Goal: Task Accomplishment & Management: Use online tool/utility

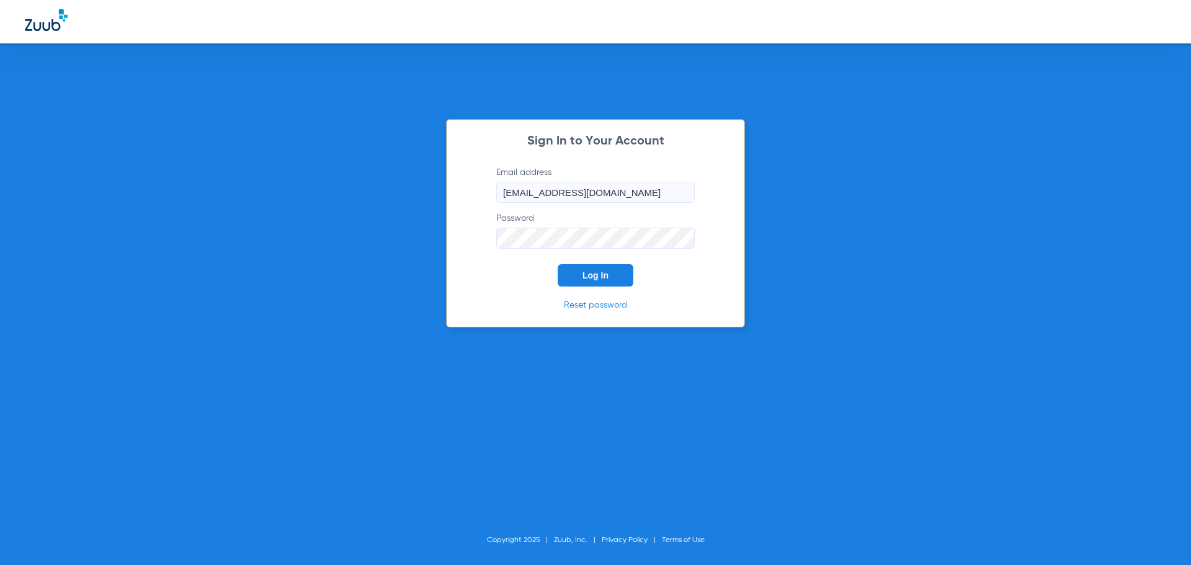
click at [602, 273] on span "Log In" at bounding box center [596, 275] width 26 height 10
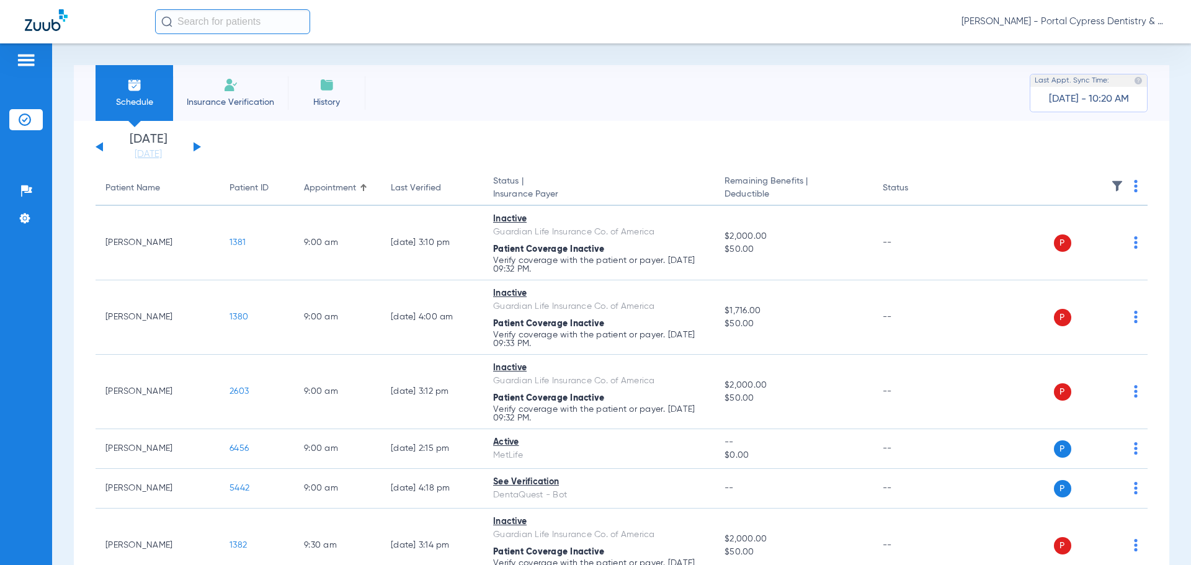
click at [194, 146] on button at bounding box center [197, 146] width 7 height 9
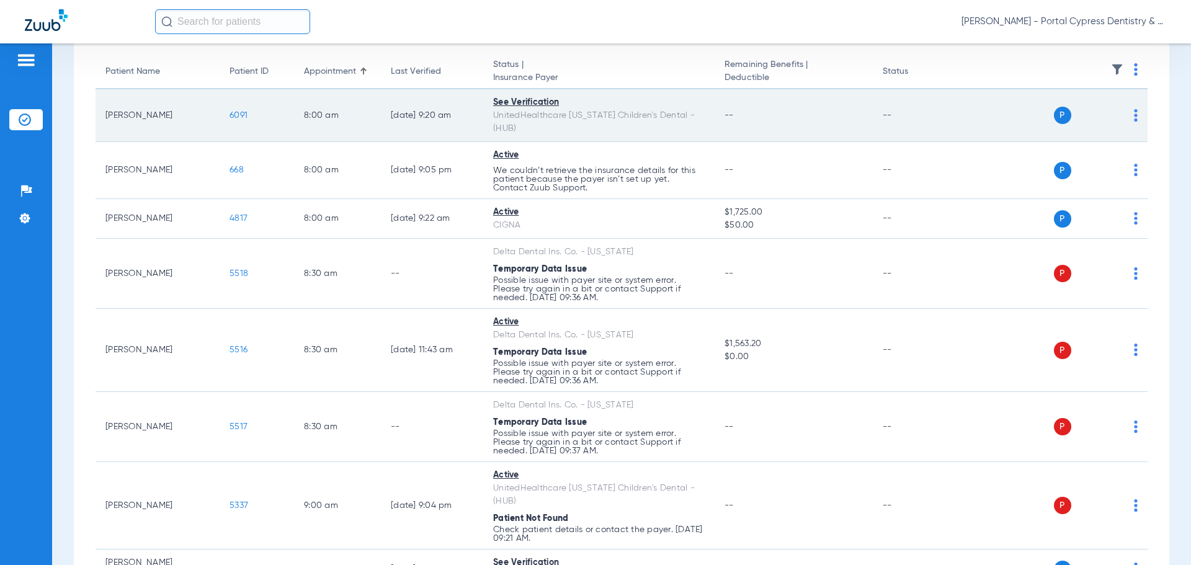
scroll to position [124, 0]
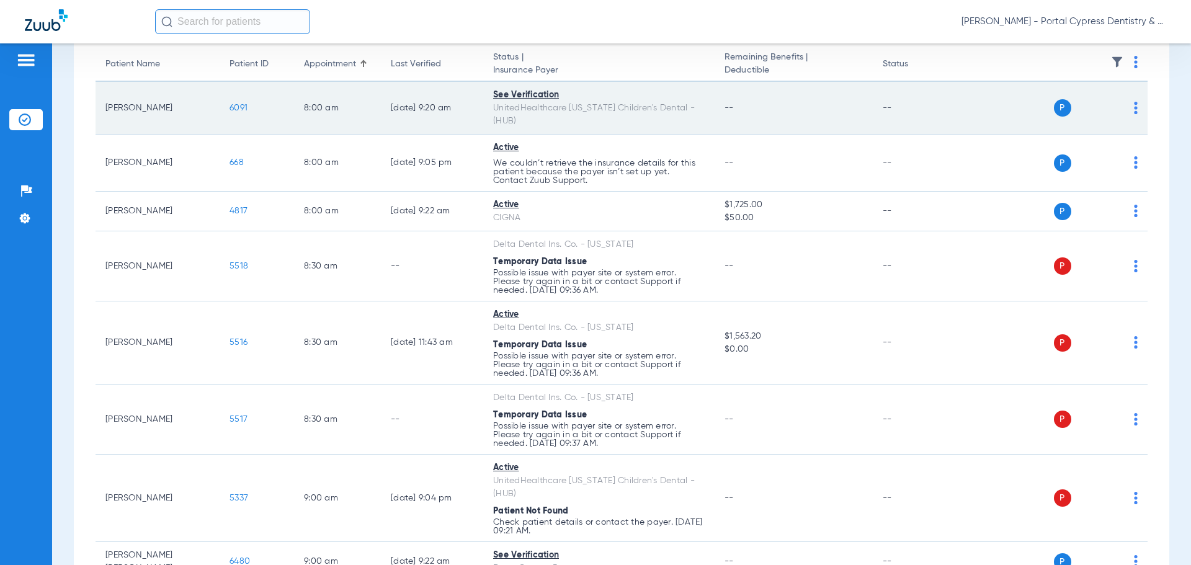
click at [235, 104] on span "6091" at bounding box center [239, 108] width 18 height 9
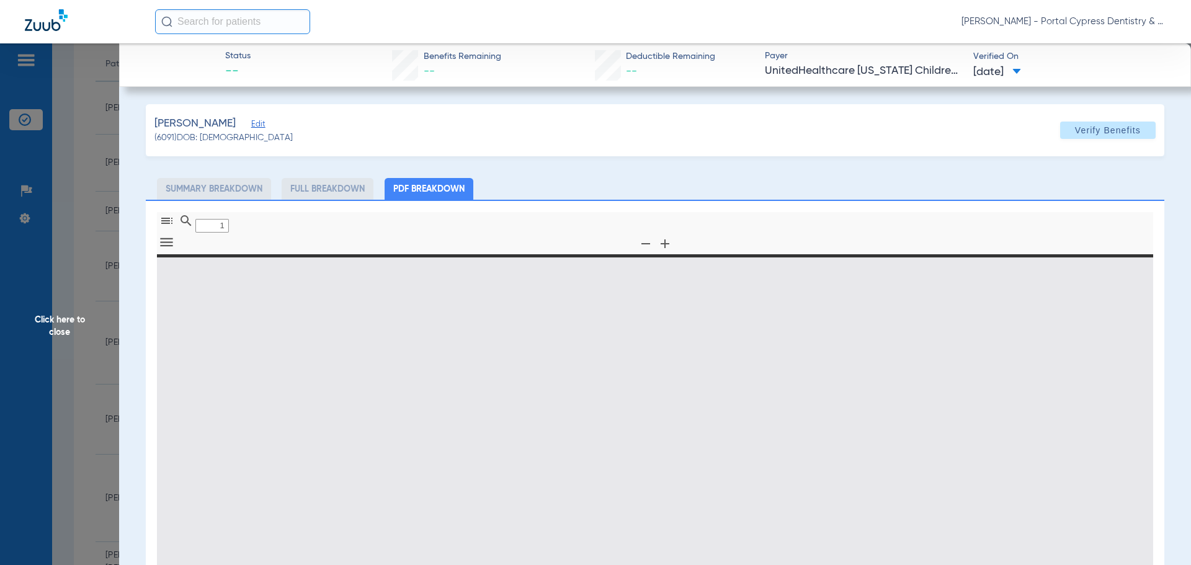
type input "0"
select select "page-width"
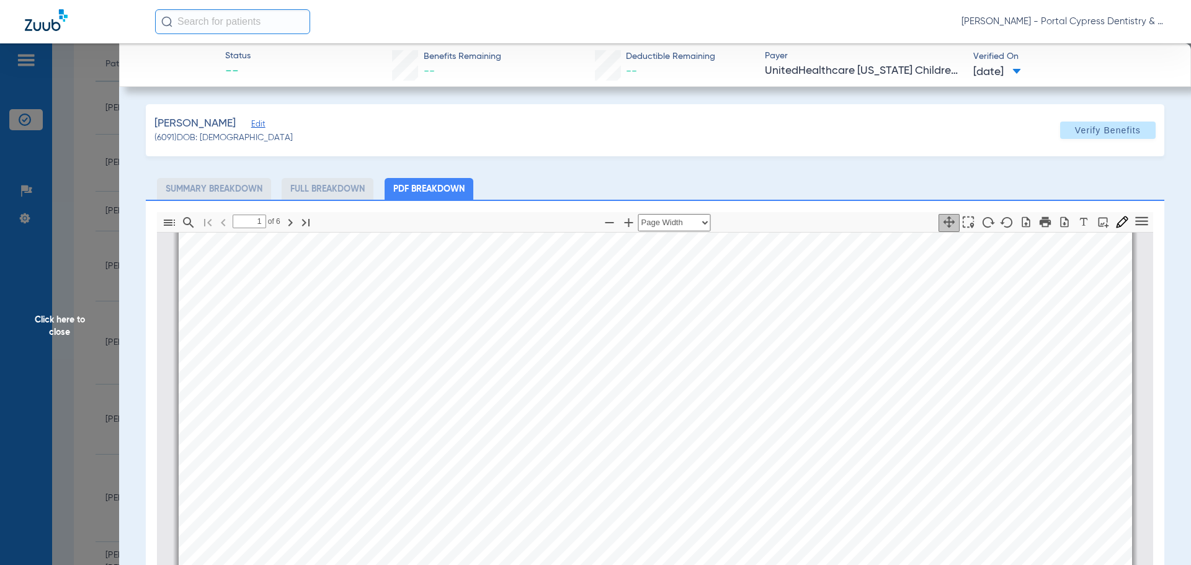
scroll to position [378, 0]
type input "4"
click at [47, 323] on span "Click here to close" at bounding box center [59, 325] width 119 height 565
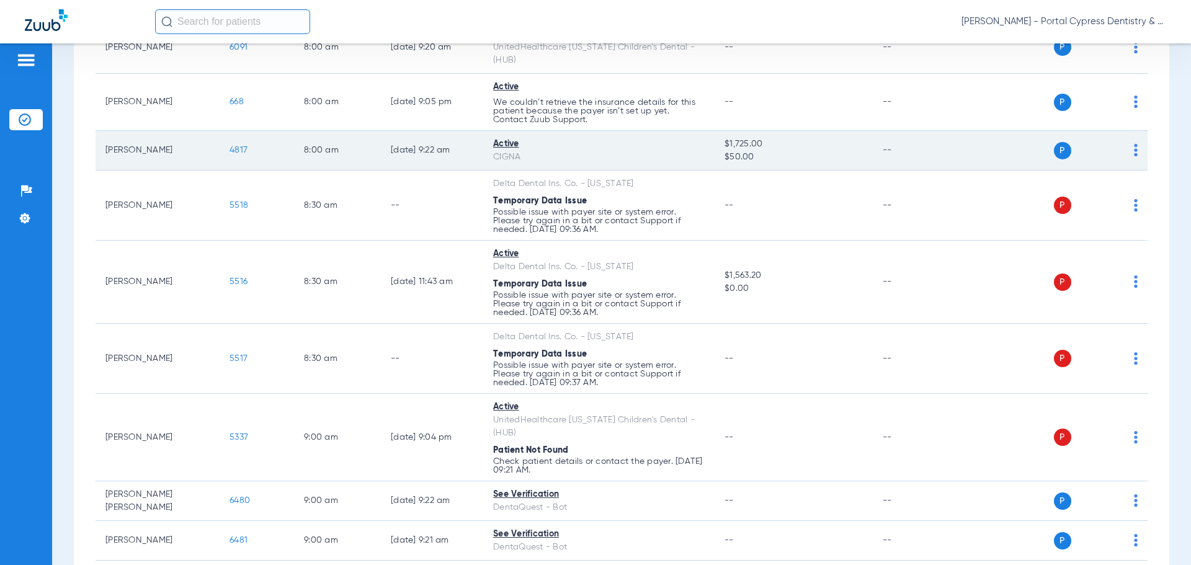
scroll to position [248, 0]
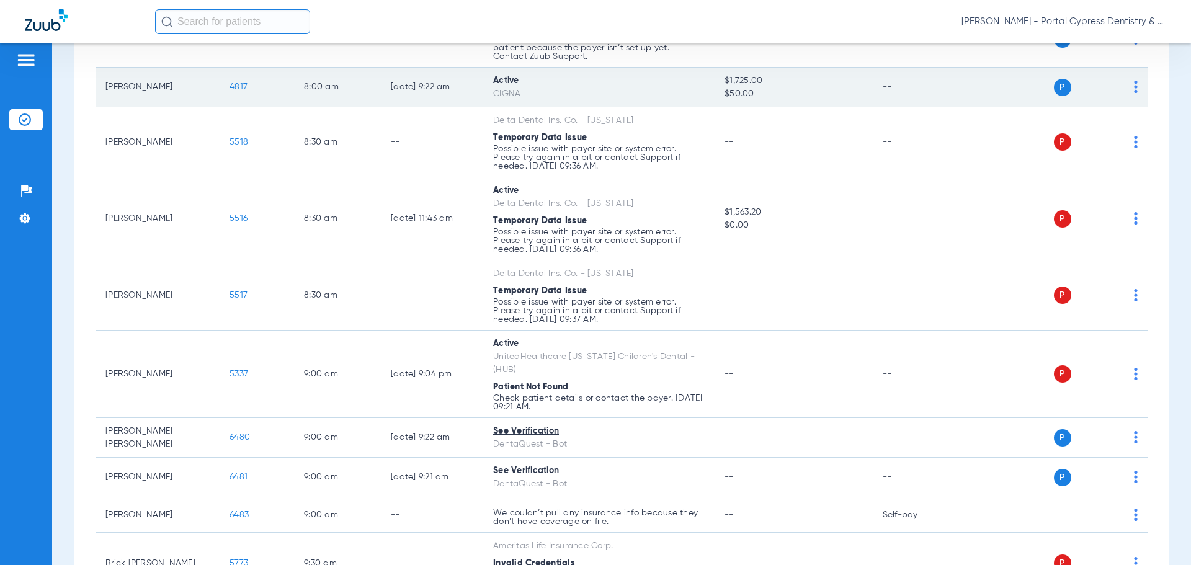
click at [238, 83] on span "4817" at bounding box center [239, 87] width 18 height 9
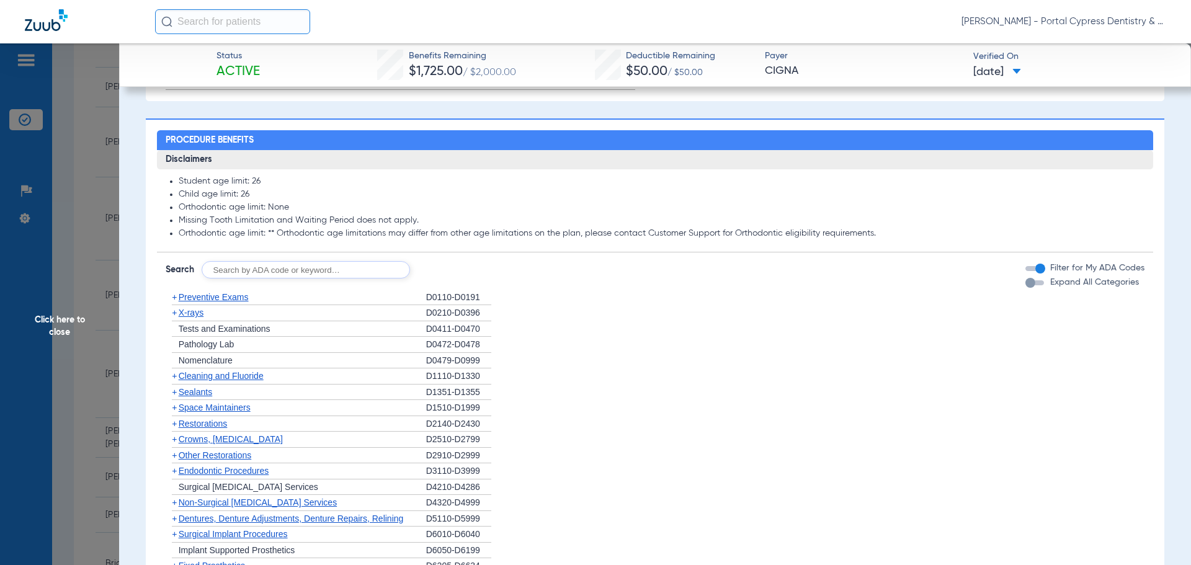
scroll to position [682, 0]
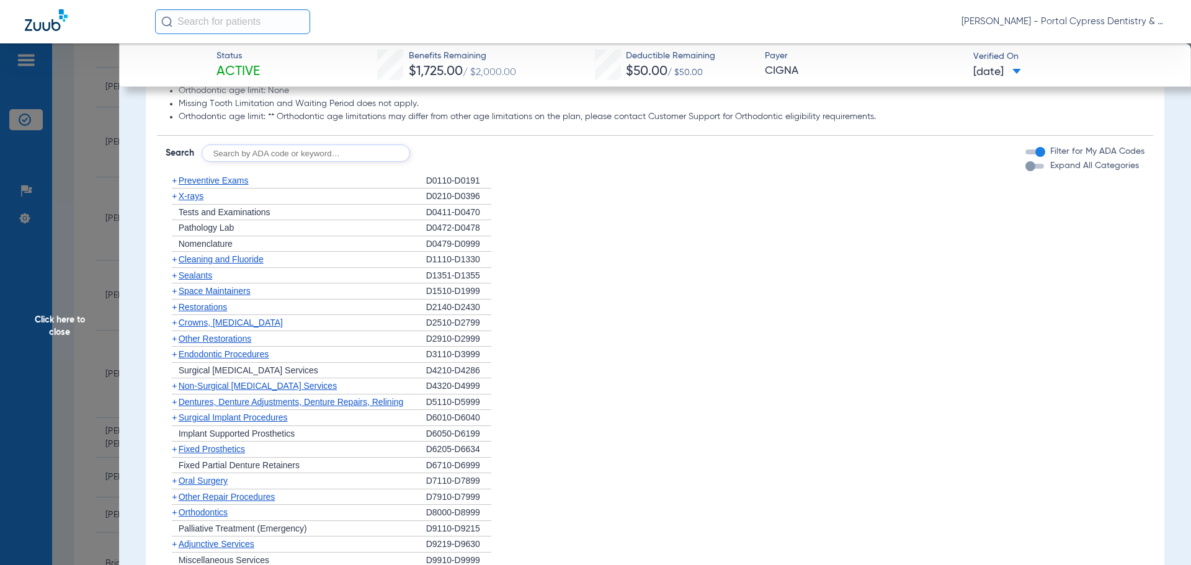
click at [192, 201] on span "X-rays" at bounding box center [191, 196] width 25 height 10
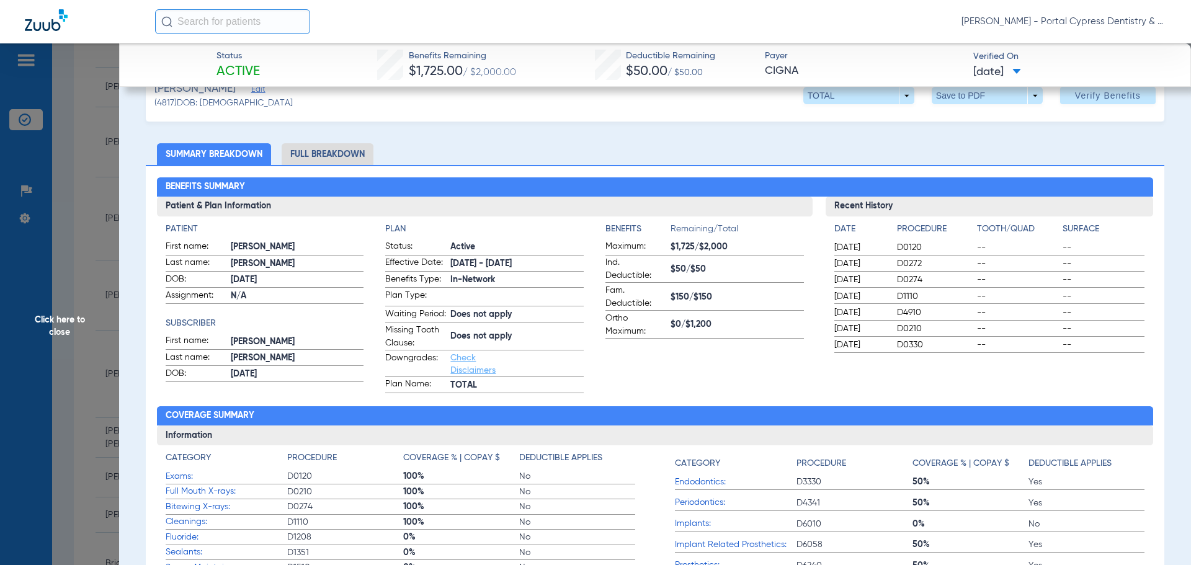
scroll to position [0, 0]
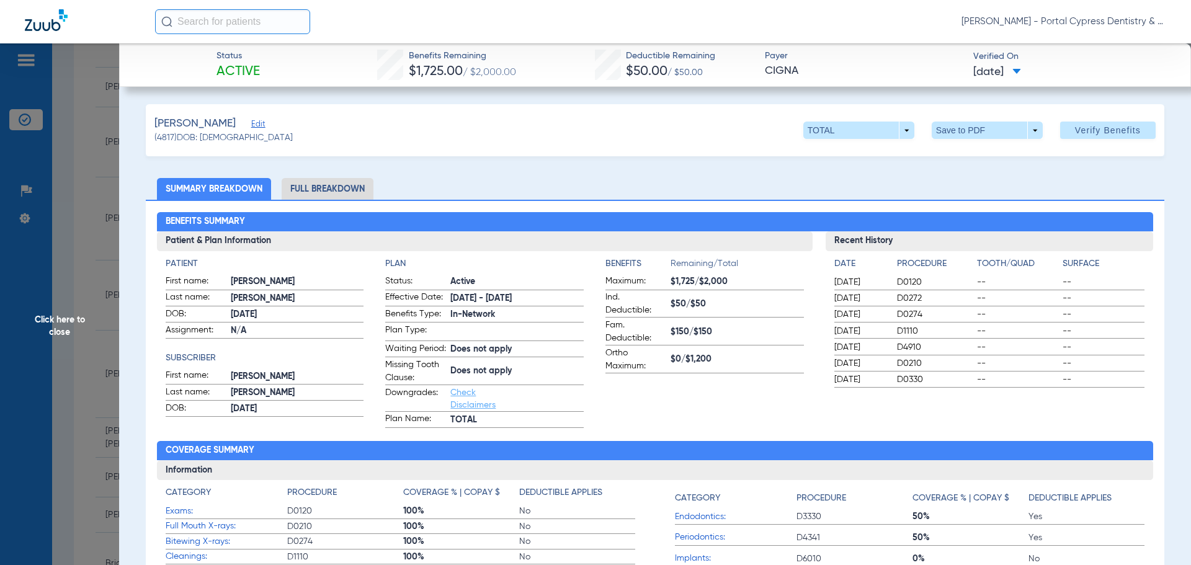
click at [53, 329] on span "Click here to close" at bounding box center [59, 325] width 119 height 565
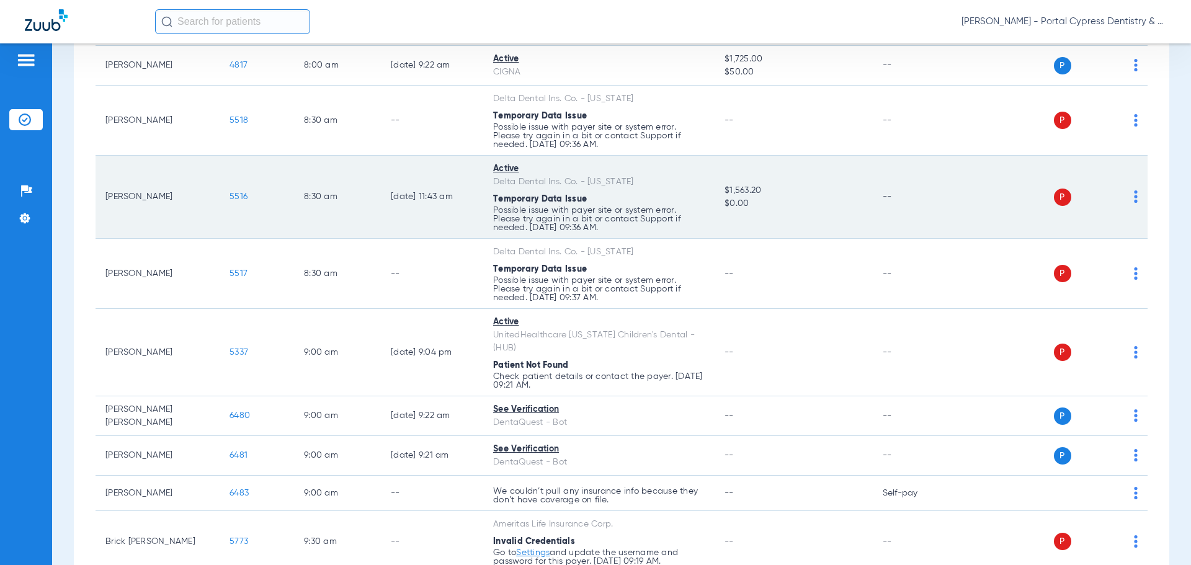
scroll to position [248, 0]
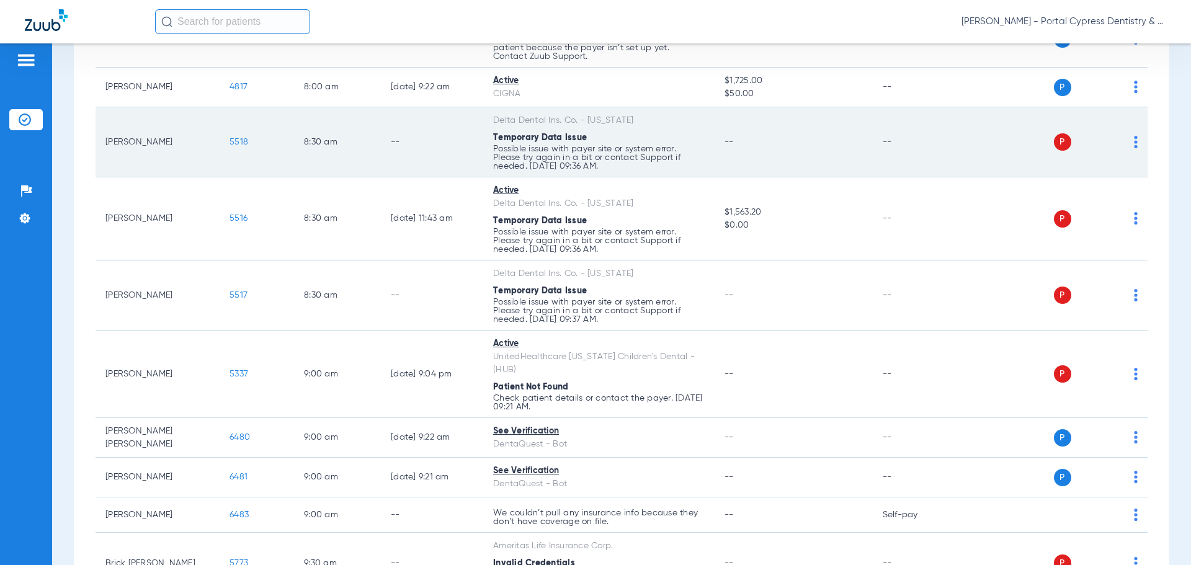
drag, startPoint x: 1125, startPoint y: 130, endPoint x: 1083, endPoint y: 133, distance: 42.3
click at [1134, 136] on img at bounding box center [1136, 142] width 4 height 12
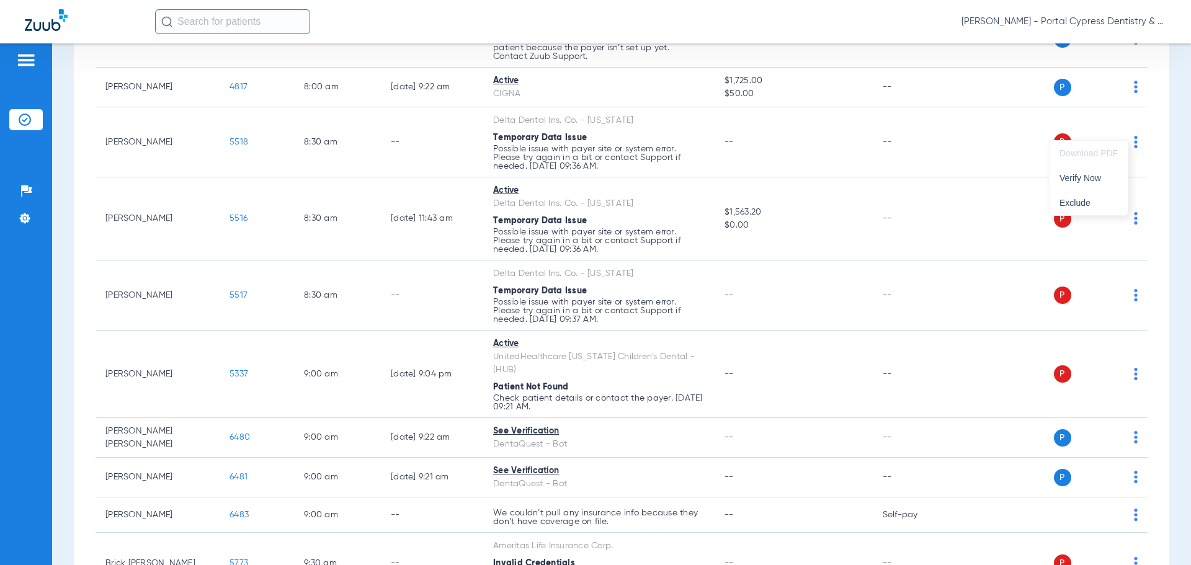
click at [417, 149] on div at bounding box center [595, 282] width 1191 height 565
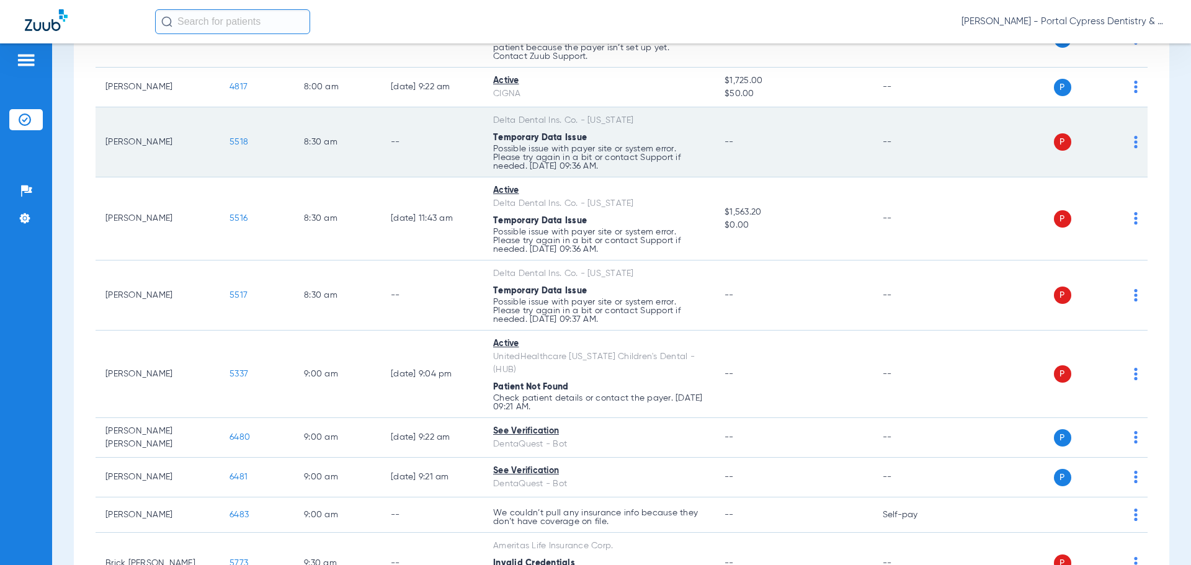
click at [240, 138] on span "5518" at bounding box center [239, 142] width 19 height 9
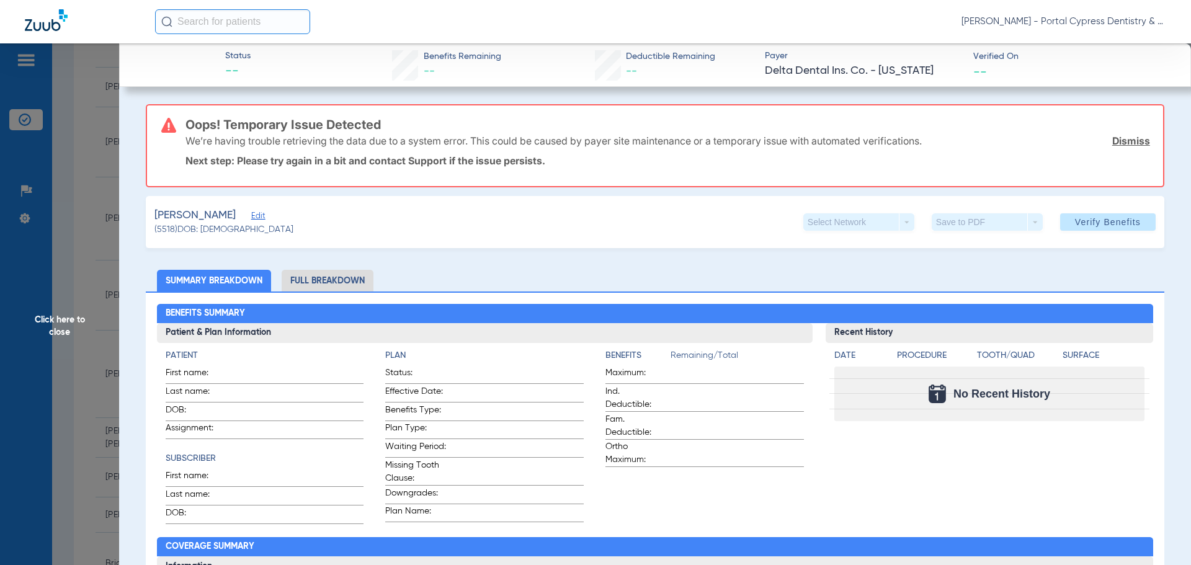
click at [1118, 138] on link "Dismiss" at bounding box center [1131, 141] width 38 height 12
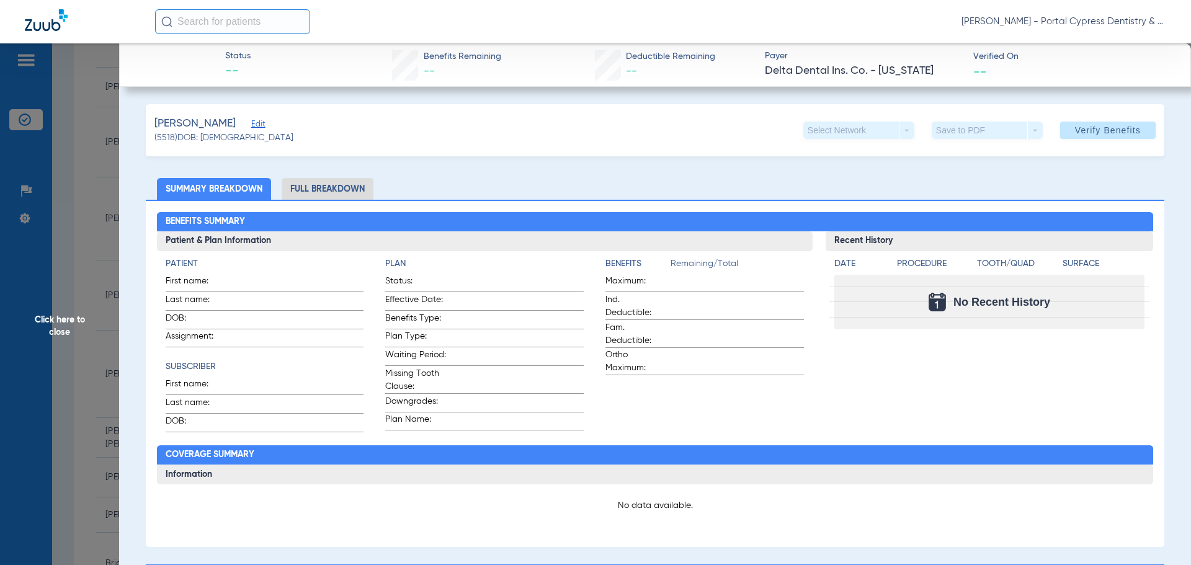
click at [225, 184] on li "Summary Breakdown" at bounding box center [214, 189] width 114 height 22
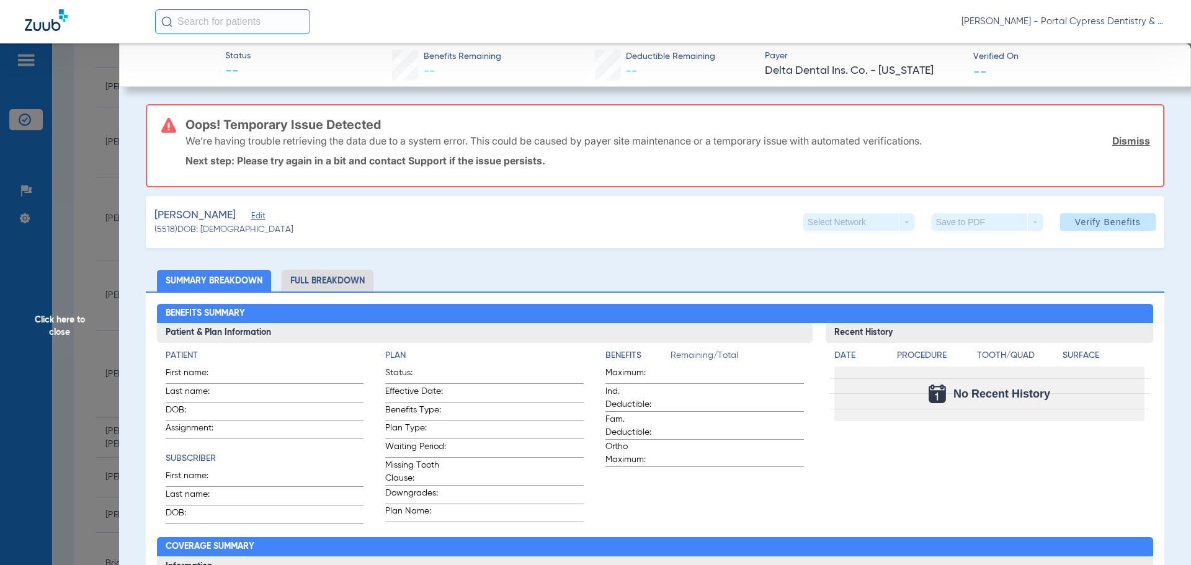
click at [231, 124] on h3 "Oops! Temporary Issue Detected" at bounding box center [667, 124] width 965 height 12
click at [251, 215] on span "Edit" at bounding box center [256, 218] width 11 height 12
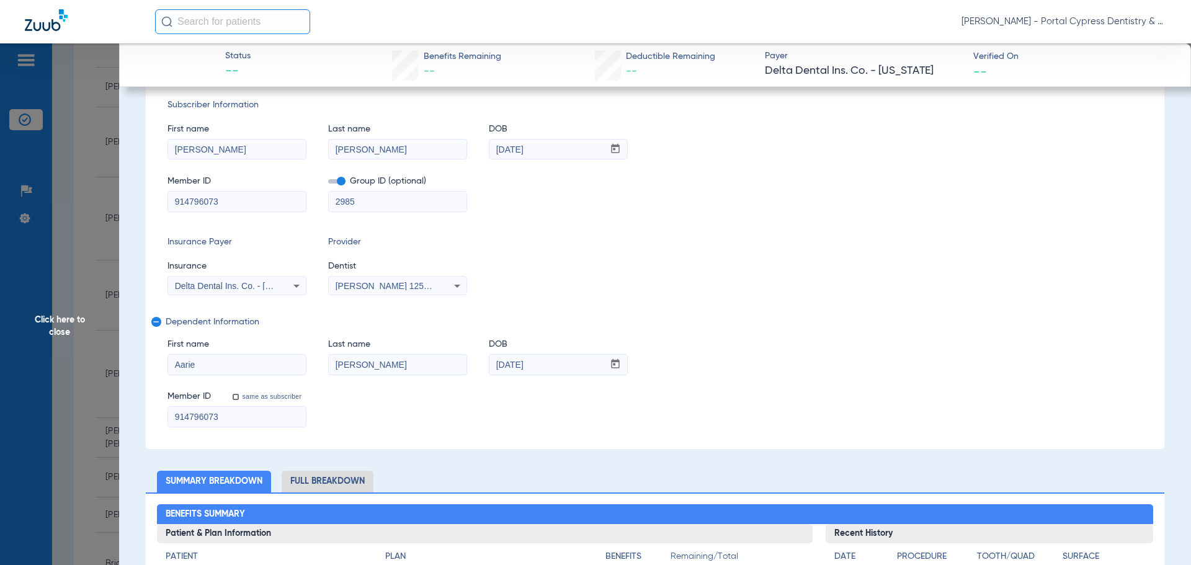
scroll to position [186, 0]
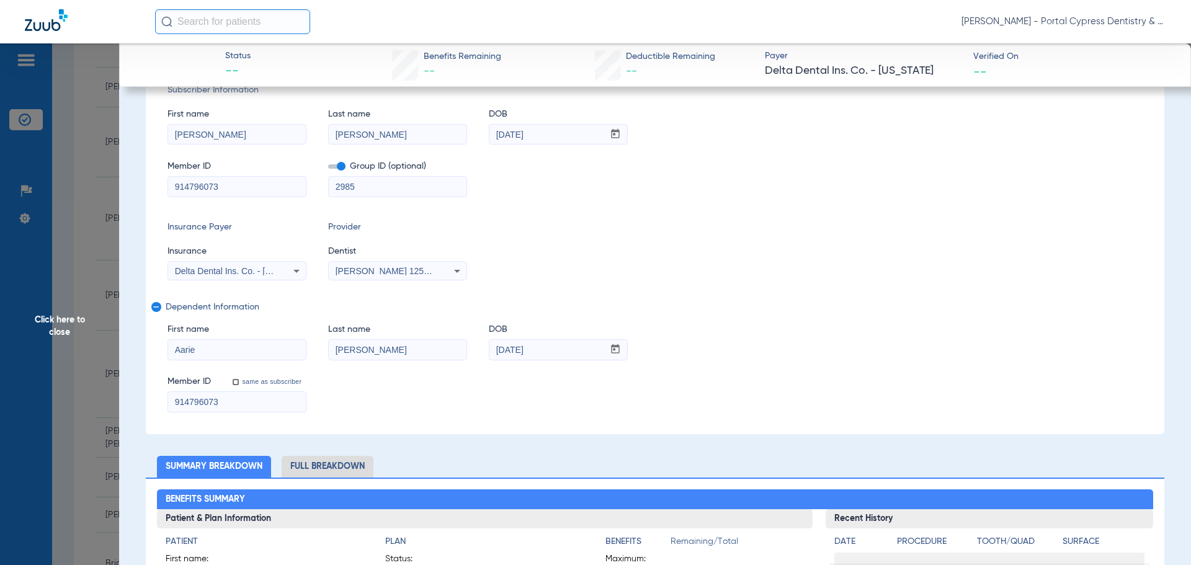
click at [291, 276] on icon at bounding box center [296, 271] width 15 height 15
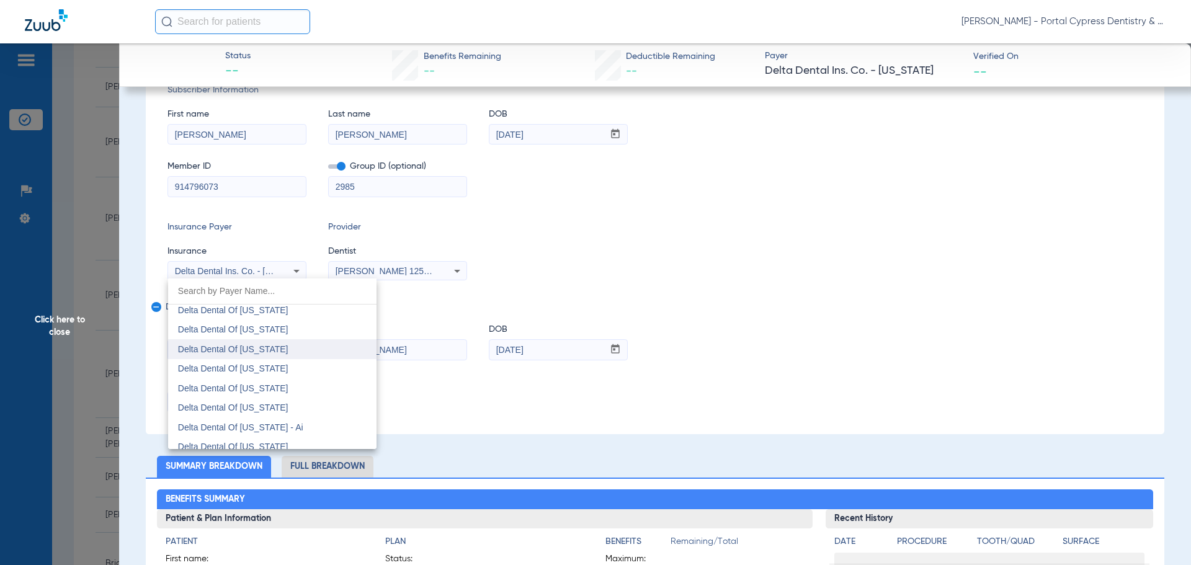
scroll to position [2994, 0]
click at [319, 350] on mat-option "Delta Dental Of [US_STATE]" at bounding box center [272, 349] width 208 height 20
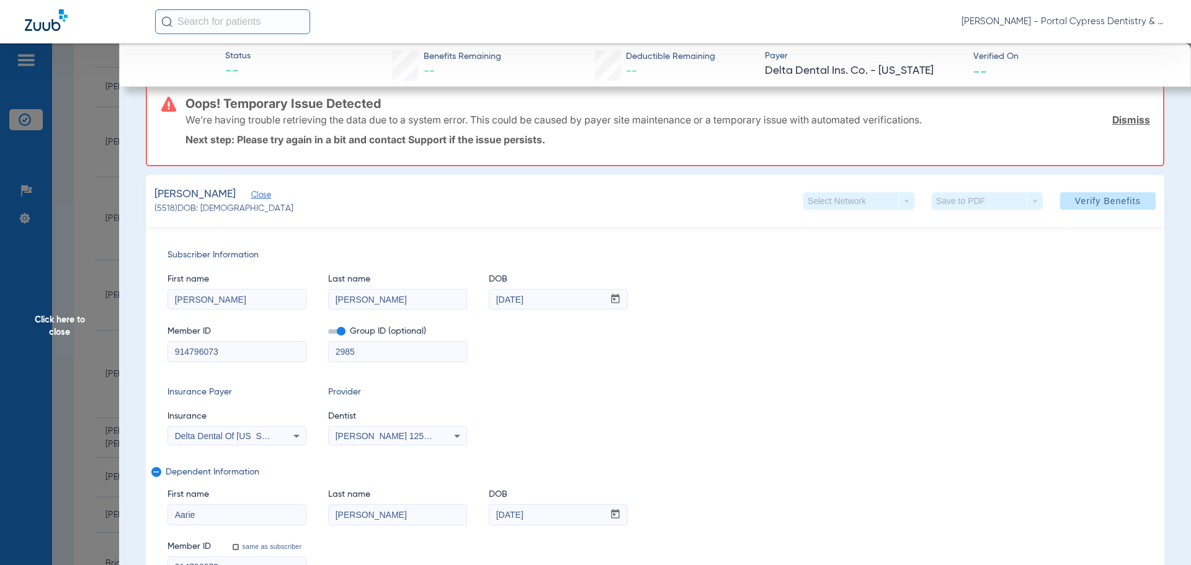
scroll to position [0, 0]
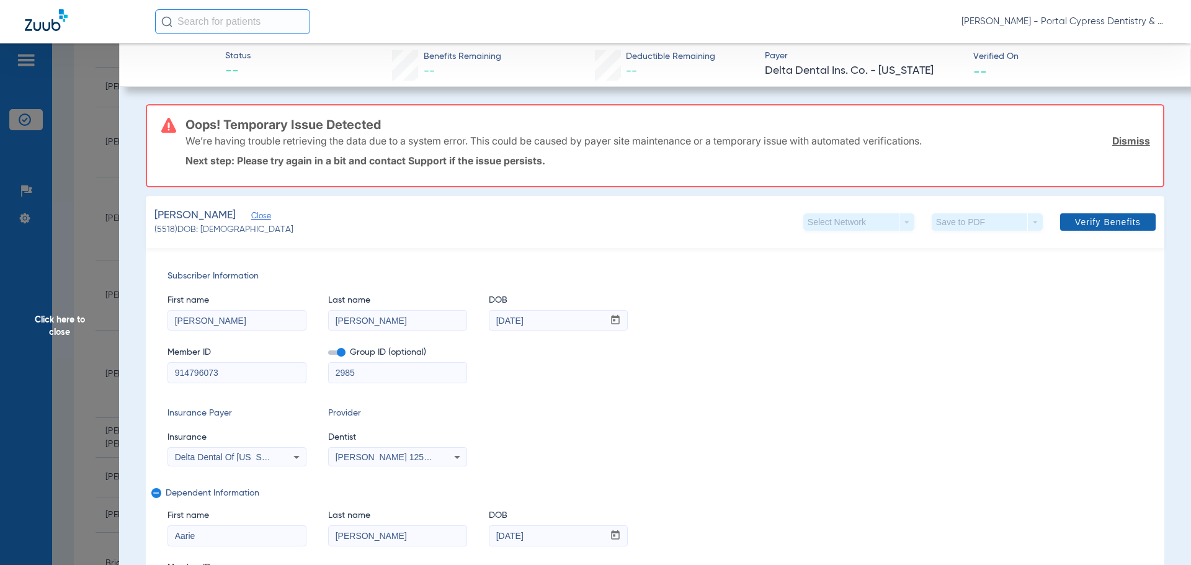
click at [1084, 222] on span "Verify Benefits" at bounding box center [1108, 222] width 66 height 10
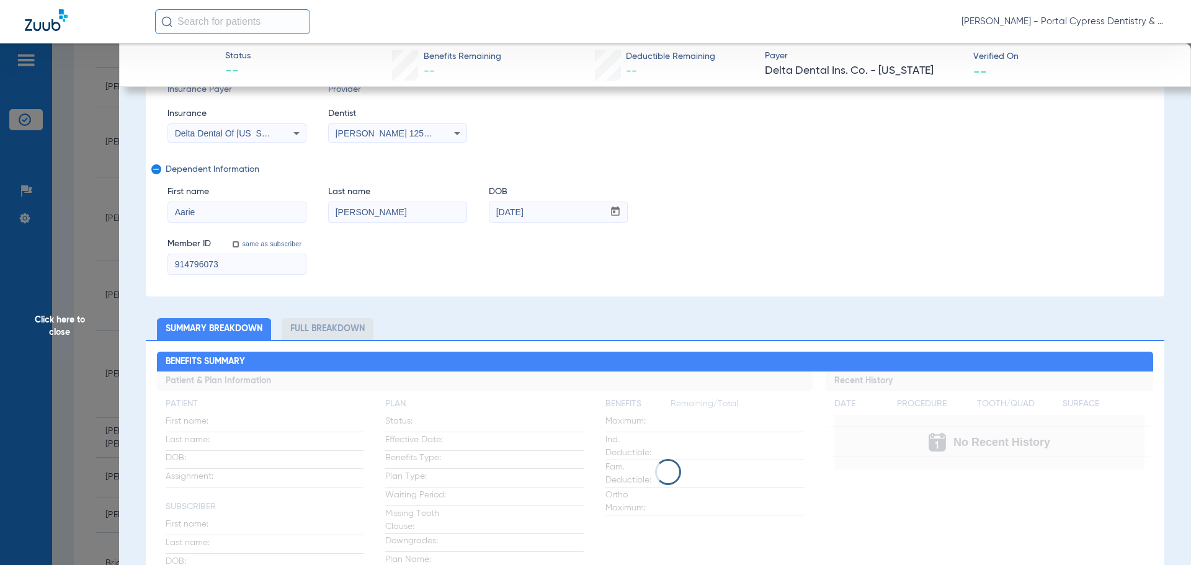
scroll to position [248, 0]
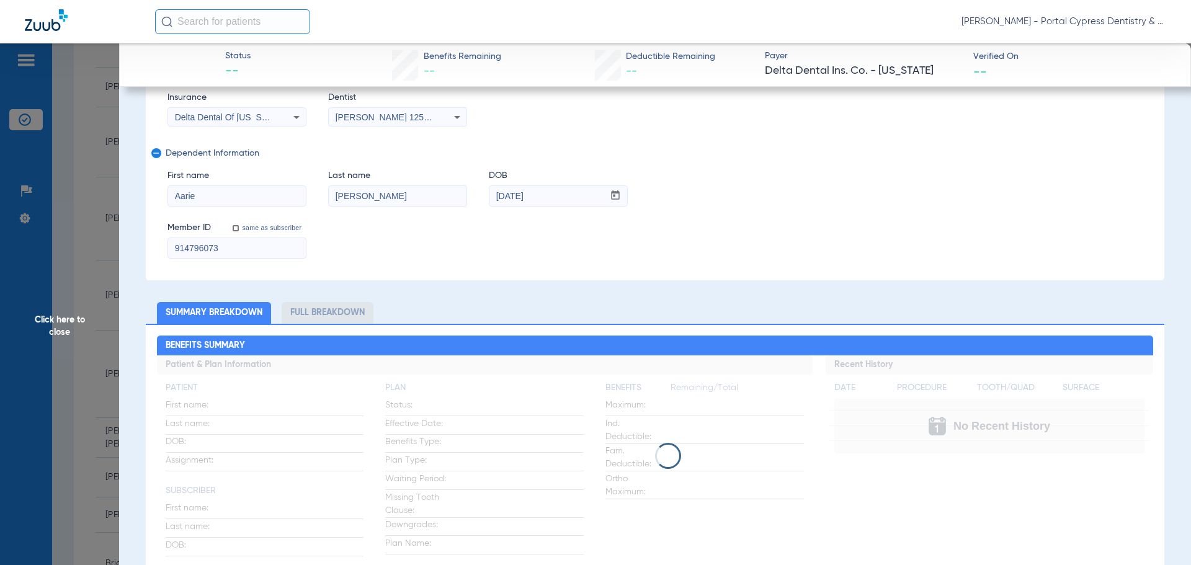
click at [48, 328] on span "Click here to close" at bounding box center [59, 325] width 119 height 565
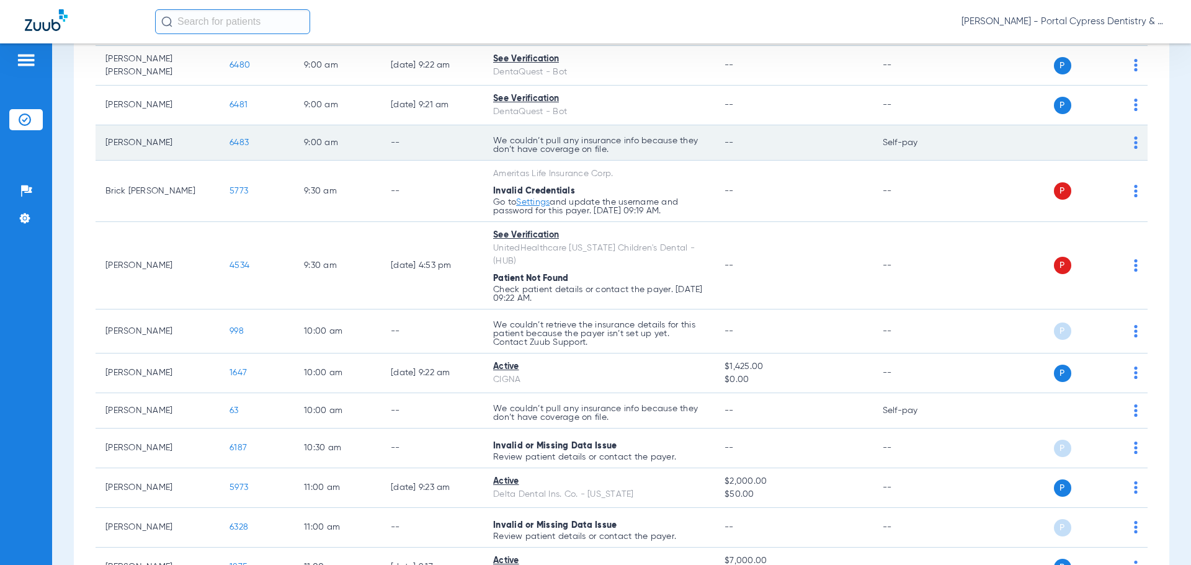
scroll to position [558, 0]
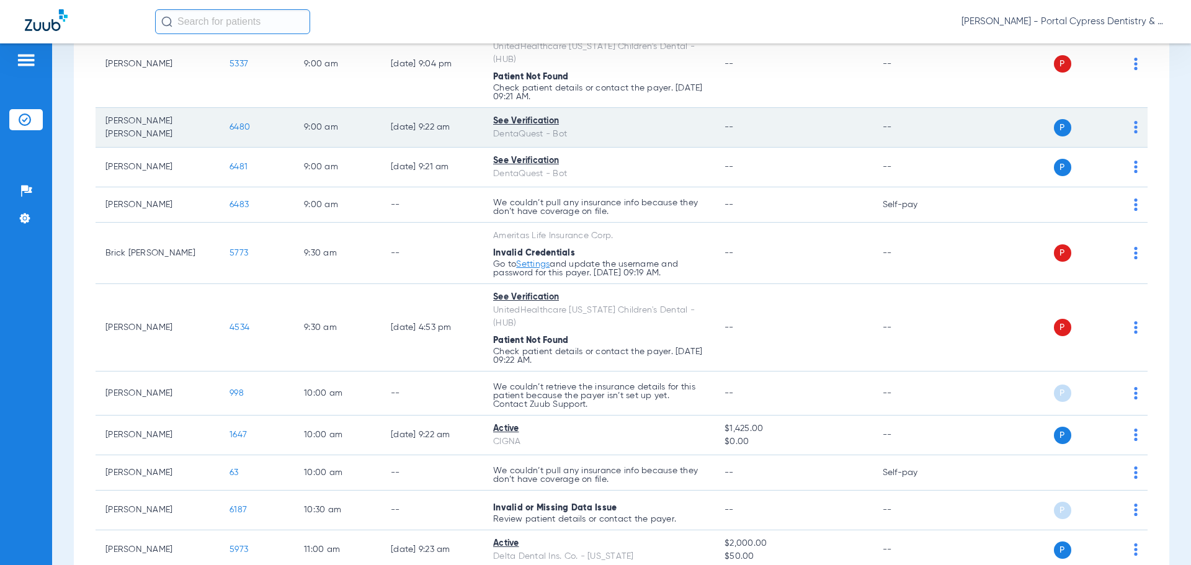
click at [238, 123] on span "6480" at bounding box center [240, 127] width 20 height 9
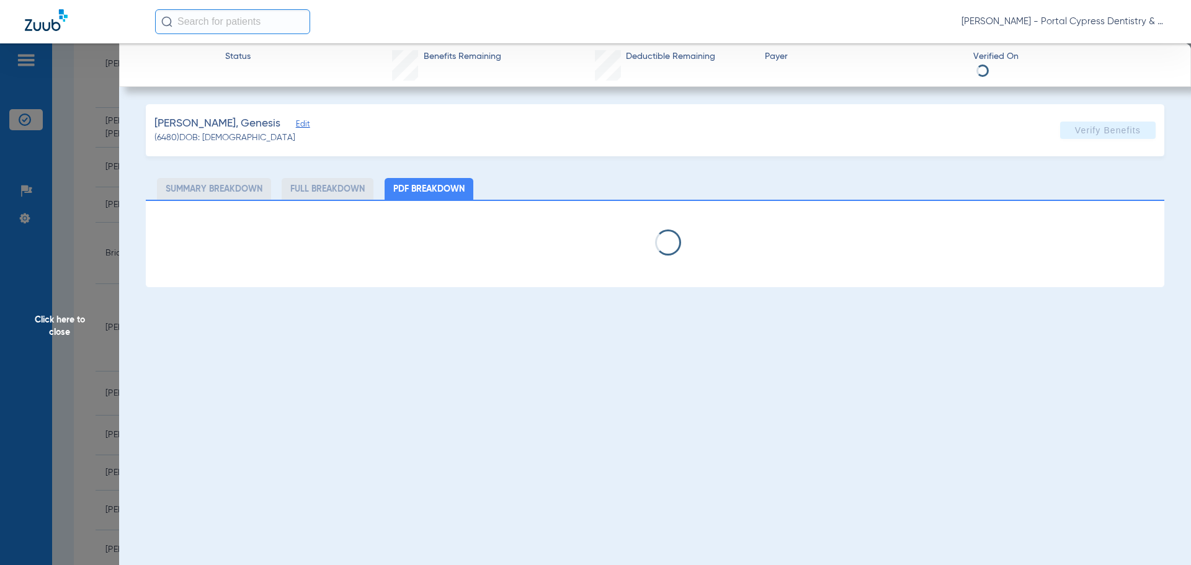
select select "page-width"
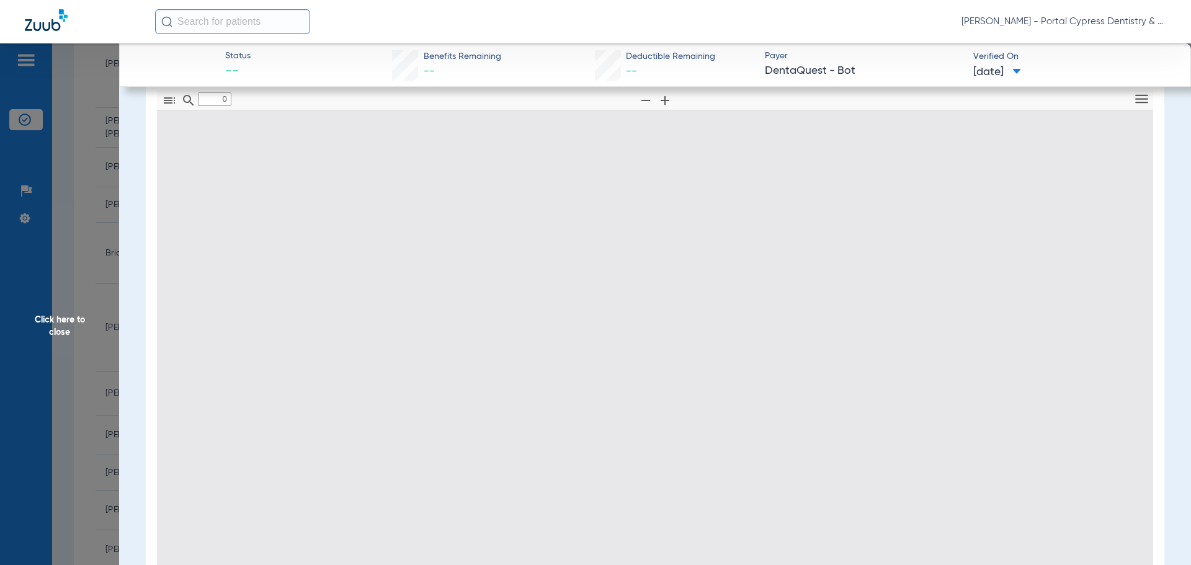
type input "1"
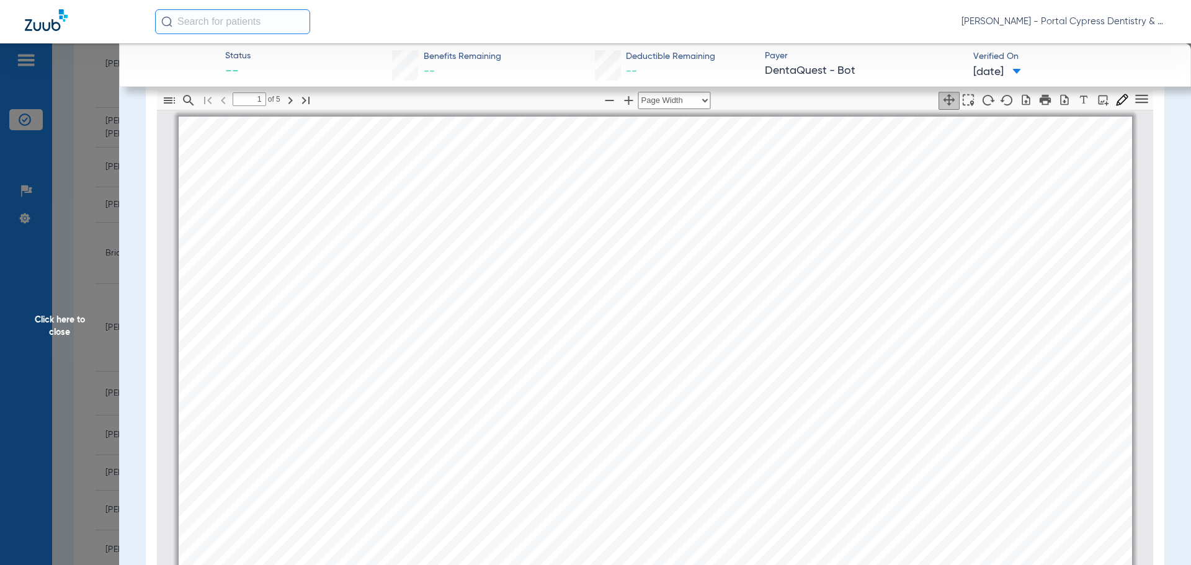
scroll to position [6, 0]
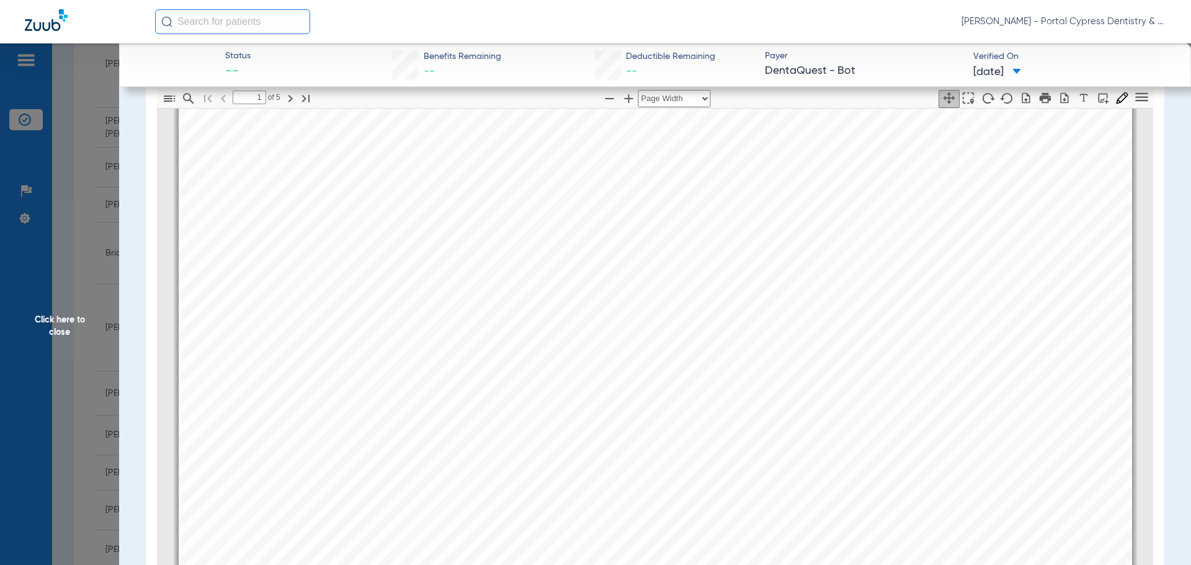
click at [50, 330] on span "Click here to close" at bounding box center [59, 325] width 119 height 565
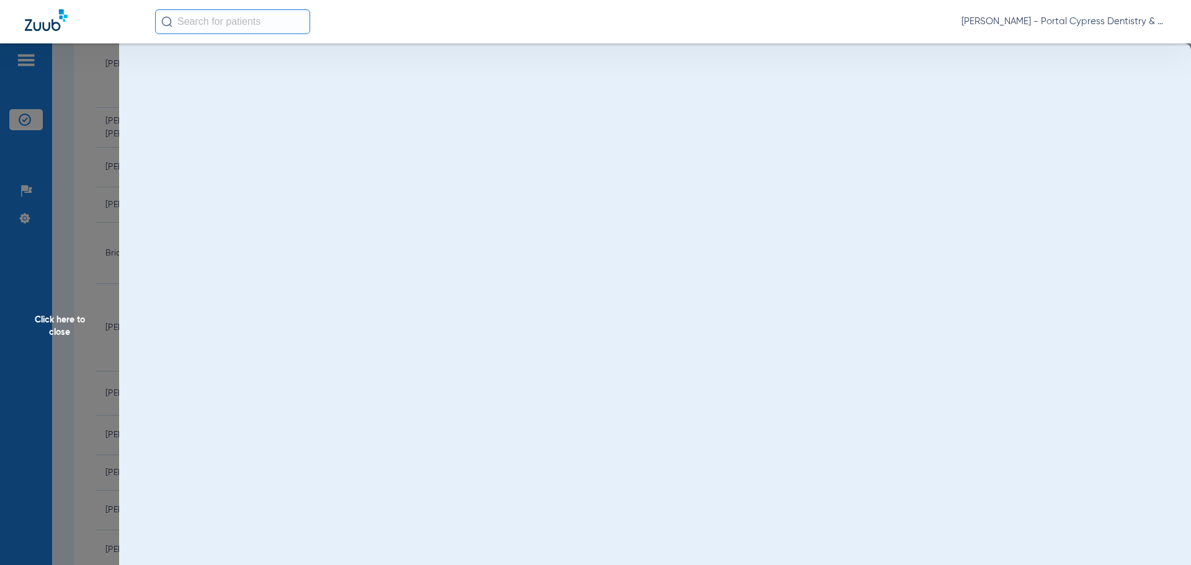
scroll to position [0, 0]
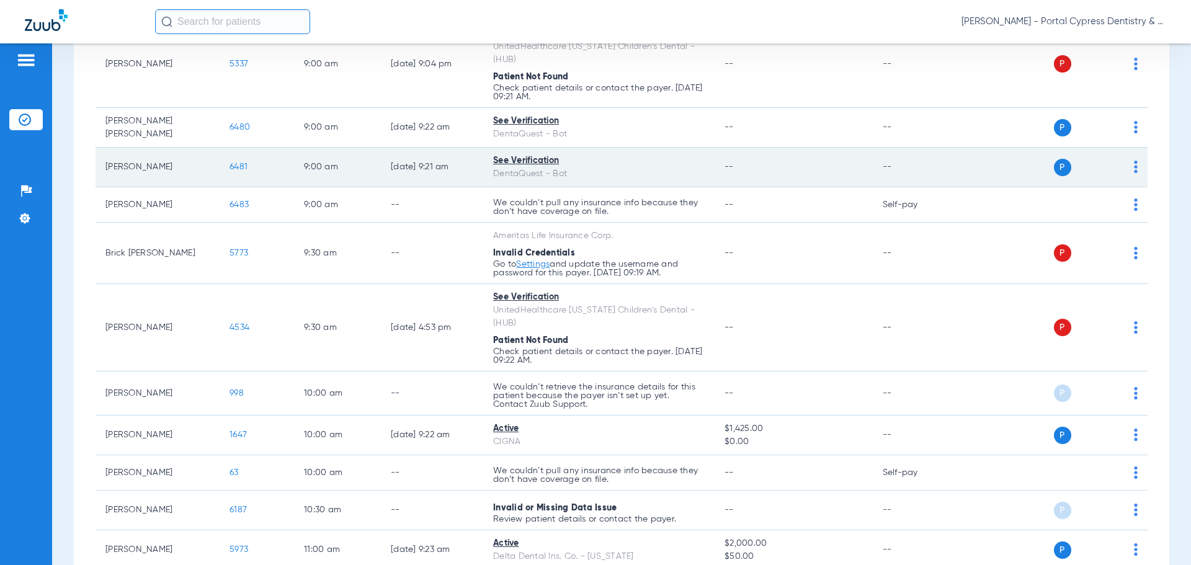
click at [241, 163] on span "6481" at bounding box center [239, 167] width 18 height 9
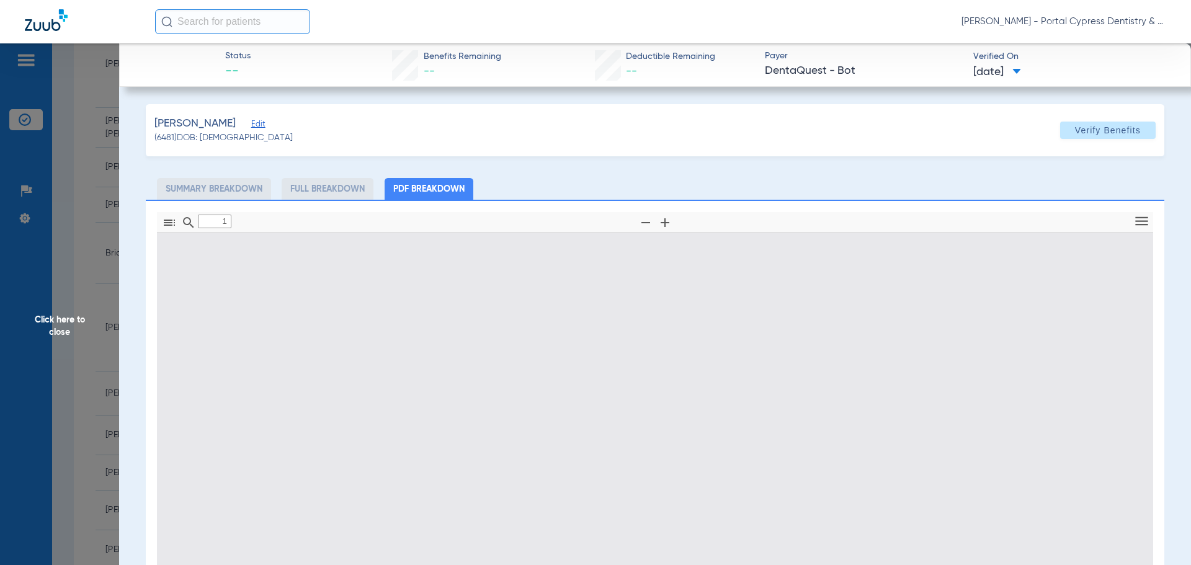
type input "0"
select select "page-width"
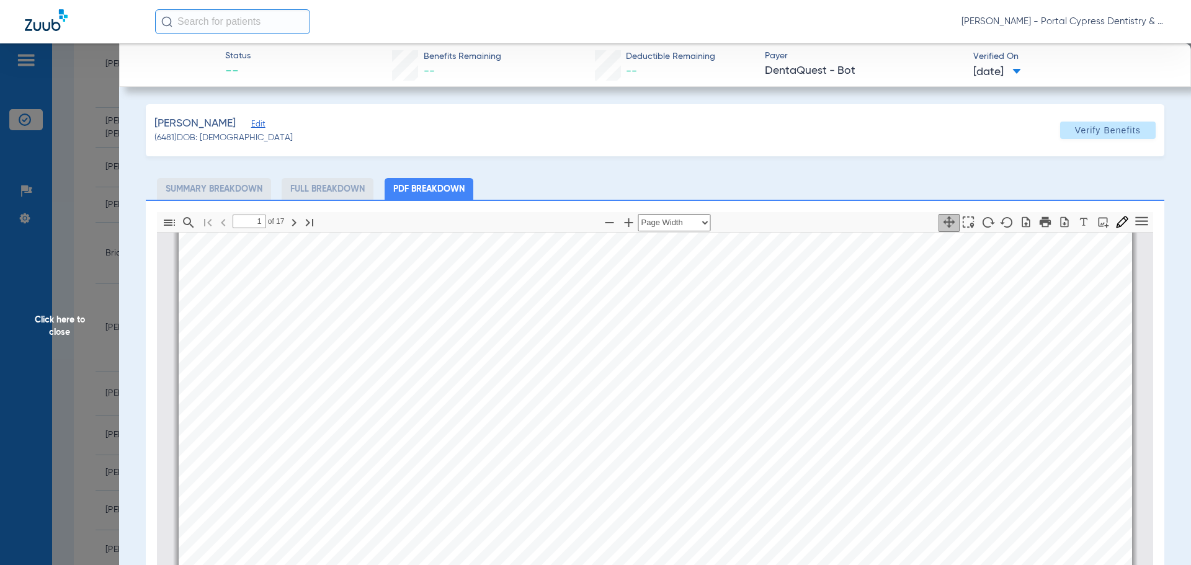
scroll to position [130, 0]
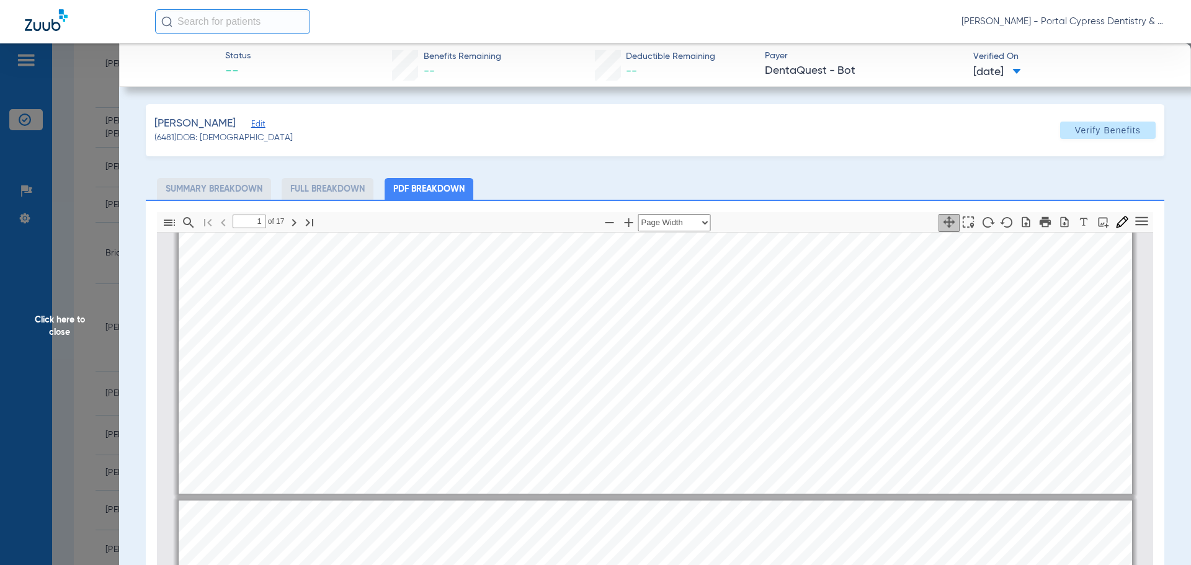
type input "2"
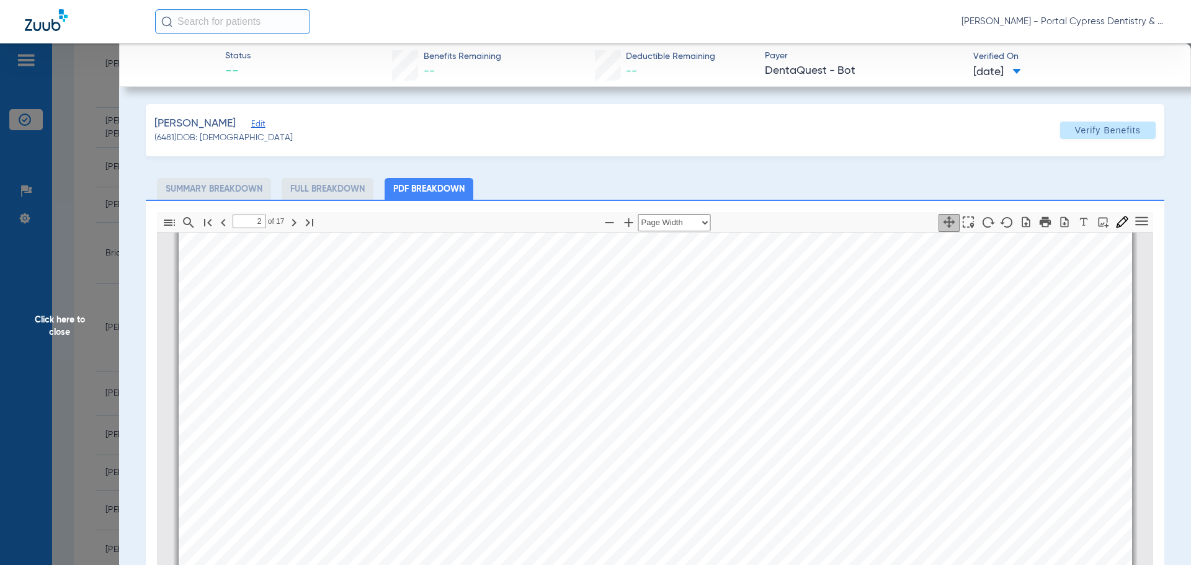
scroll to position [689, 0]
drag, startPoint x: 70, startPoint y: 328, endPoint x: 53, endPoint y: 328, distance: 17.4
click at [70, 328] on span "Click here to close" at bounding box center [59, 325] width 119 height 565
